Goal: Information Seeking & Learning: Learn about a topic

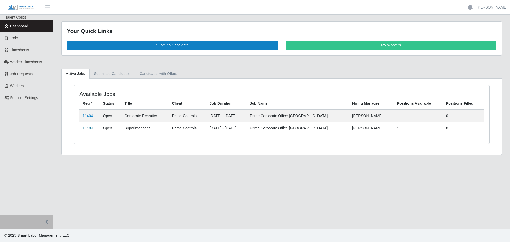
click at [89, 128] on link "11484" at bounding box center [88, 128] width 10 height 4
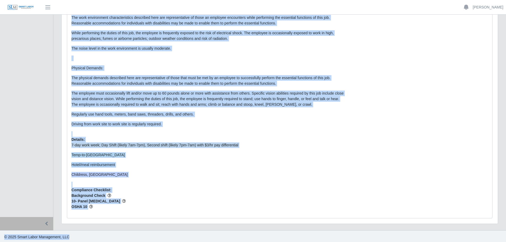
scroll to position [822, 0]
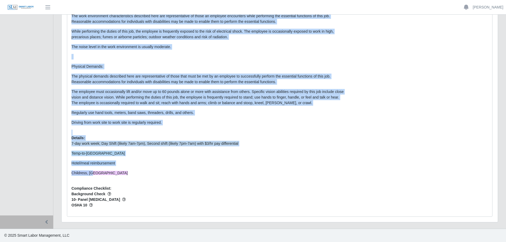
drag, startPoint x: 71, startPoint y: 45, endPoint x: 293, endPoint y: 173, distance: 256.5
copy div "Loremipsumd: Sitamet: Consectetu adipisci el seddoei temporinci ut laboreetdo m…"
click at [334, 102] on p "The employee must occasionally lift and/or move up to 60 pounds alone or more w…" at bounding box center [208, 97] width 275 height 17
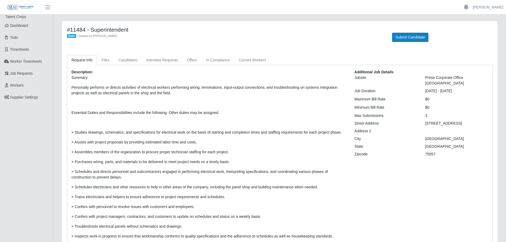
scroll to position [0, 0]
drag, startPoint x: 91, startPoint y: 31, endPoint x: 175, endPoint y: 28, distance: 84.3
click at [175, 27] on h4 "#11484 - Superintendent" at bounding box center [225, 30] width 317 height 7
click at [174, 29] on h4 "#11484 - Superintendent" at bounding box center [225, 30] width 317 height 7
drag, startPoint x: 131, startPoint y: 29, endPoint x: 91, endPoint y: 30, distance: 40.1
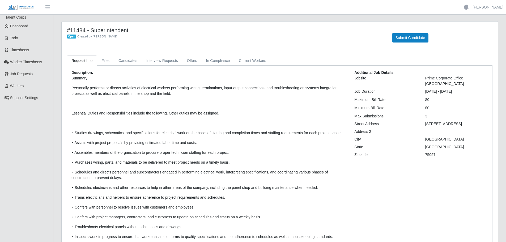
click at [91, 30] on h4 "#11484 - Superintendent" at bounding box center [225, 30] width 317 height 7
click at [109, 86] on p "Personally performs or directs activities of electrical workers performing wiri…" at bounding box center [208, 90] width 275 height 11
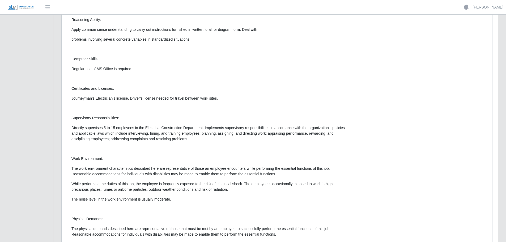
scroll to position [664, 0]
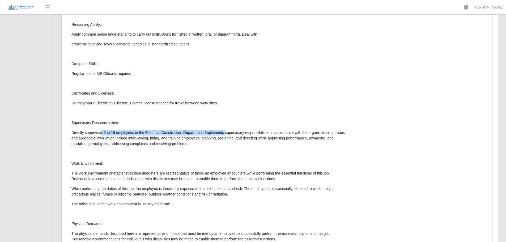
drag, startPoint x: 99, startPoint y: 133, endPoint x: 224, endPoint y: 135, distance: 124.1
click at [224, 135] on p "Directly supervises 5 to 15 employees in the Electrical Construction Department…" at bounding box center [208, 138] width 275 height 17
click at [208, 151] on p at bounding box center [208, 154] width 275 height 6
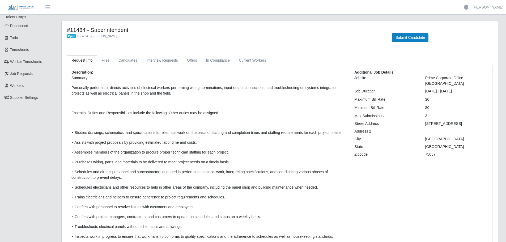
scroll to position [0, 0]
